Goal: Transaction & Acquisition: Purchase product/service

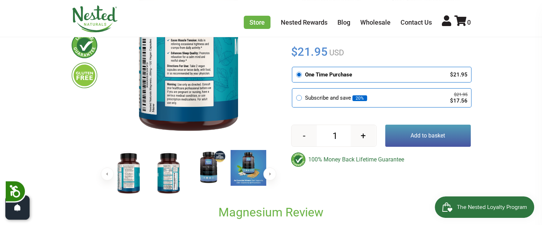
scroll to position [171, 0]
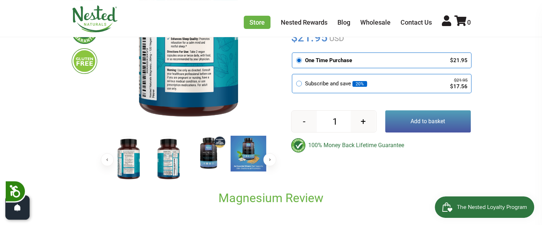
click at [205, 155] on img at bounding box center [209, 153] width 36 height 36
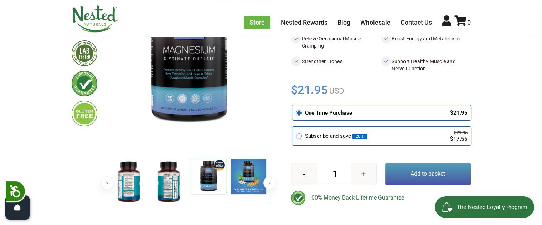
scroll to position [138, 0]
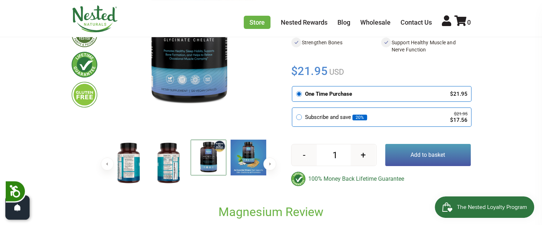
click at [169, 159] on img at bounding box center [169, 162] width 36 height 46
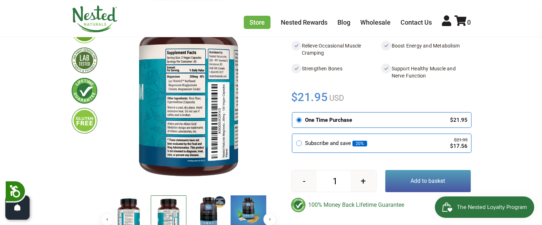
scroll to position [109, 0]
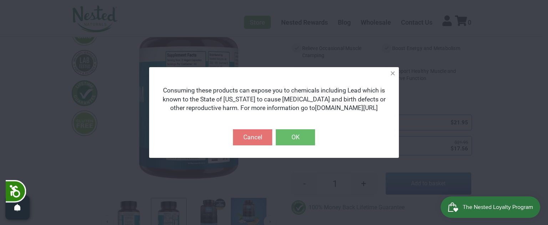
click at [301, 133] on button "OK" at bounding box center [295, 137] width 39 height 16
